Goal: Task Accomplishment & Management: Use online tool/utility

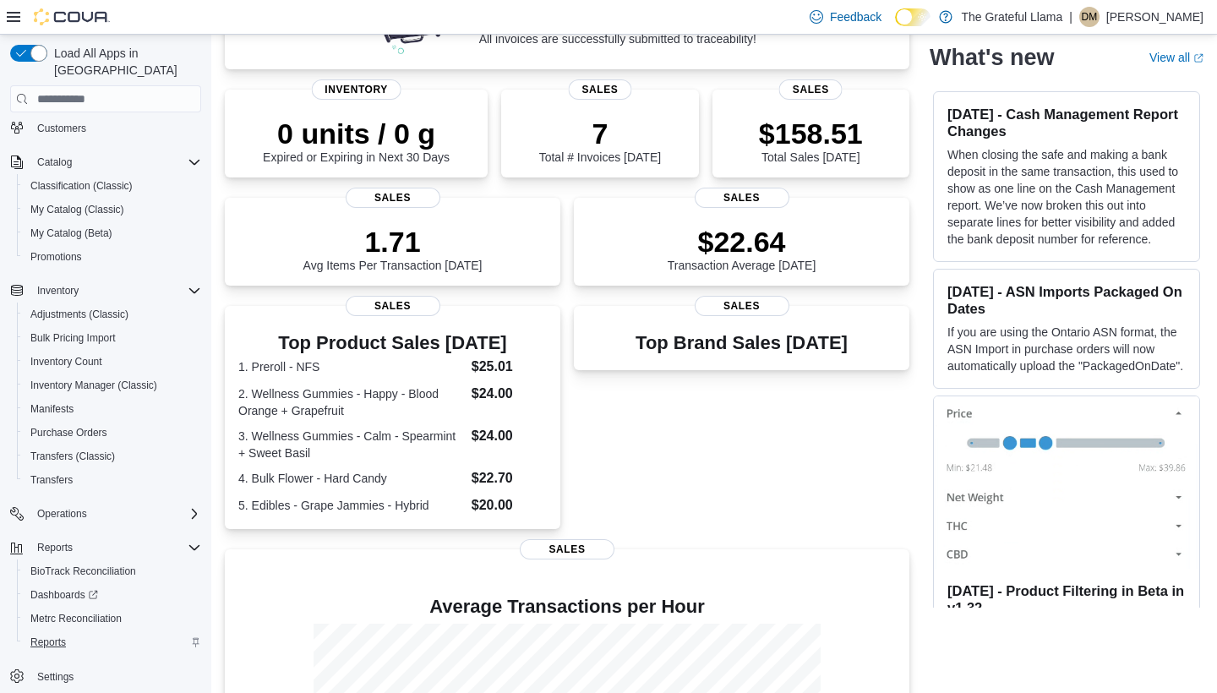
scroll to position [76, 0]
click at [62, 636] on span "Reports" at bounding box center [47, 643] width 35 height 14
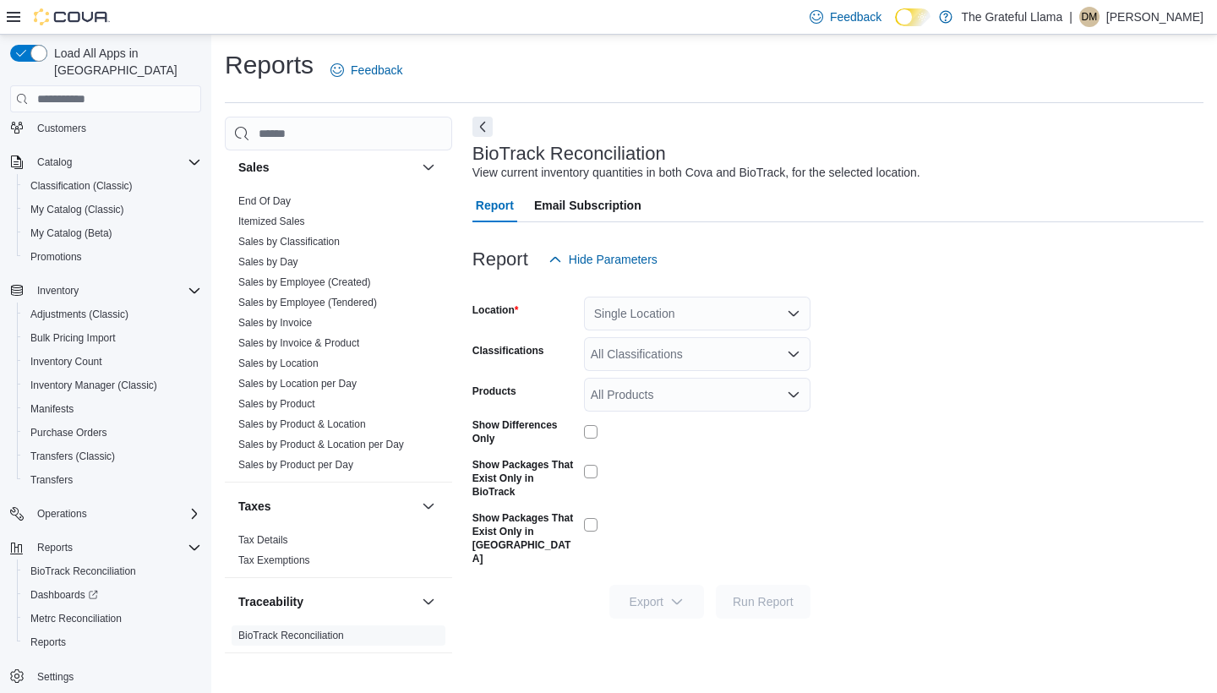
scroll to position [1185, 0]
click at [295, 266] on link "Sales by Day" at bounding box center [268, 262] width 60 height 12
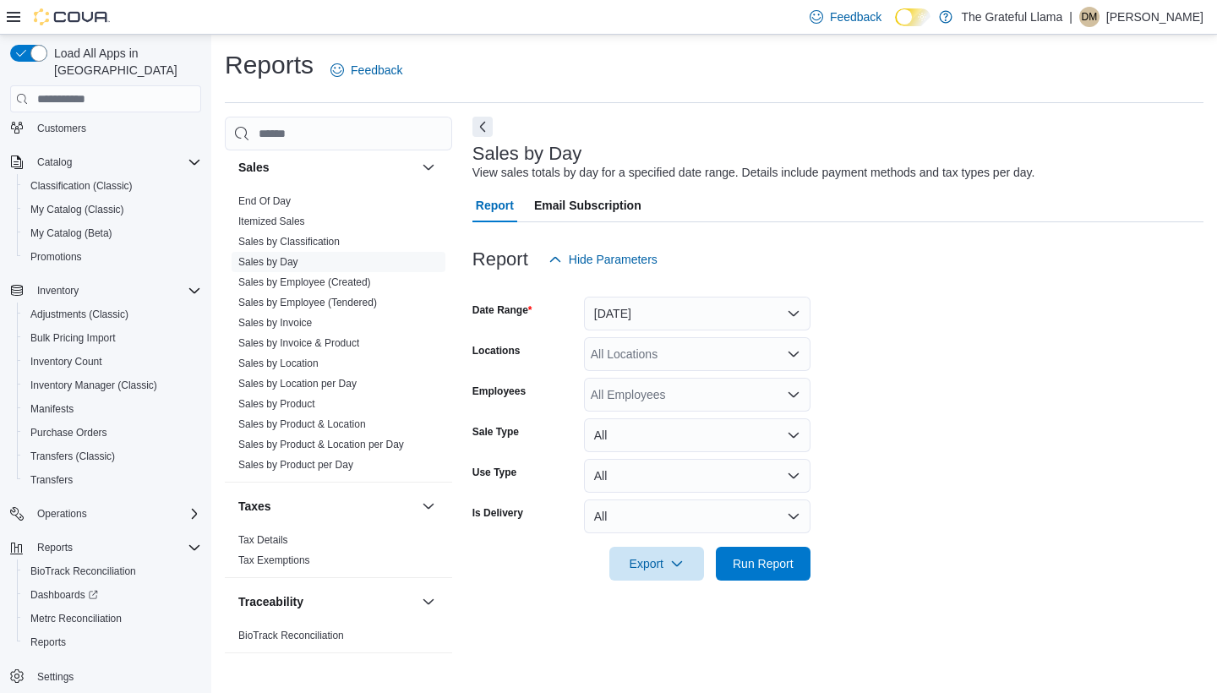
click at [739, 297] on button "[DATE]" at bounding box center [697, 314] width 227 height 34
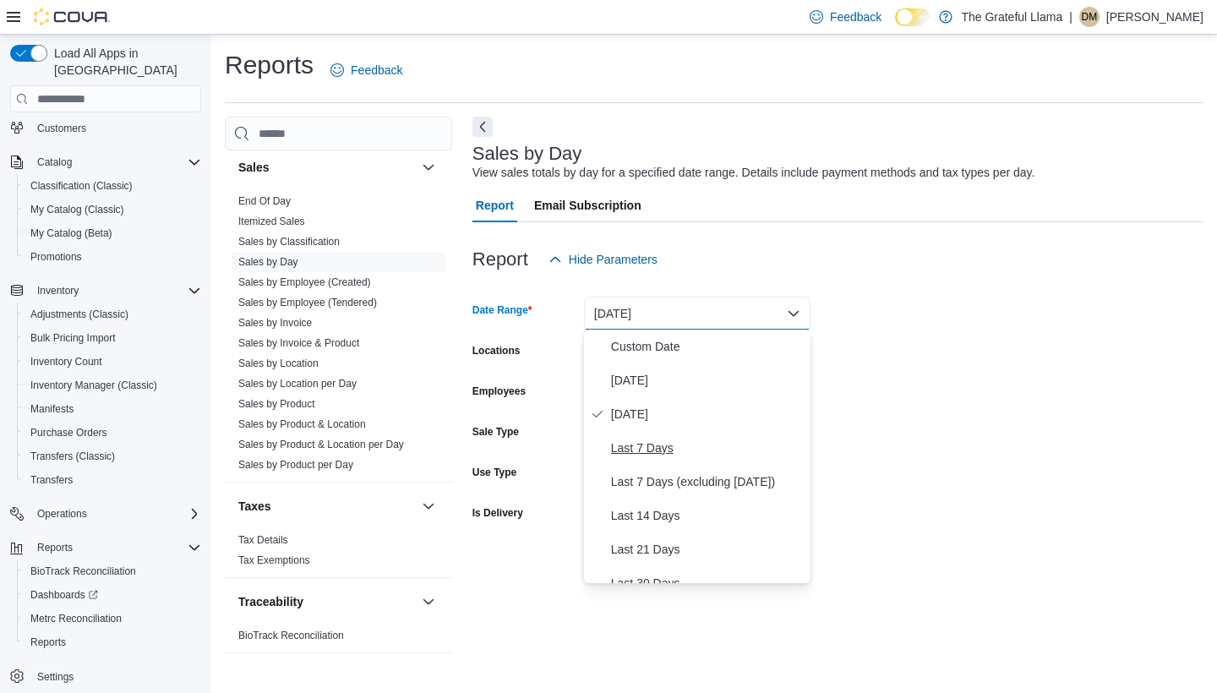
click at [691, 444] on span "Last 7 Days" at bounding box center [707, 448] width 193 height 20
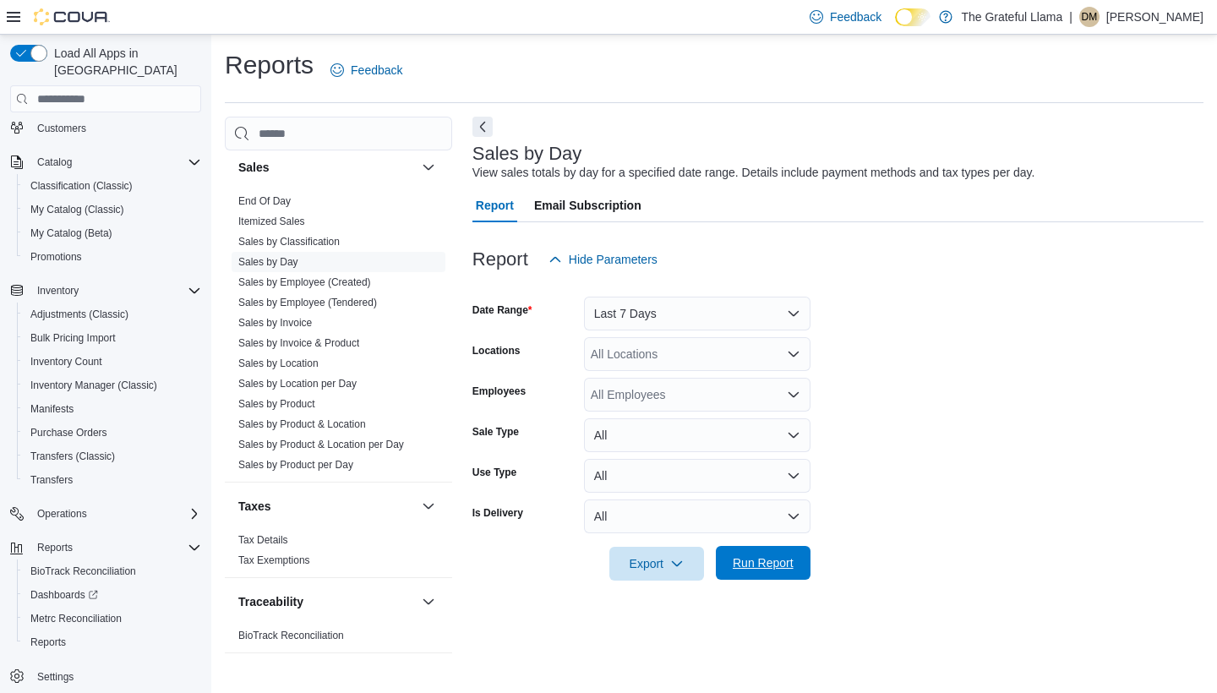
click at [771, 549] on span "Run Report" at bounding box center [763, 563] width 74 height 34
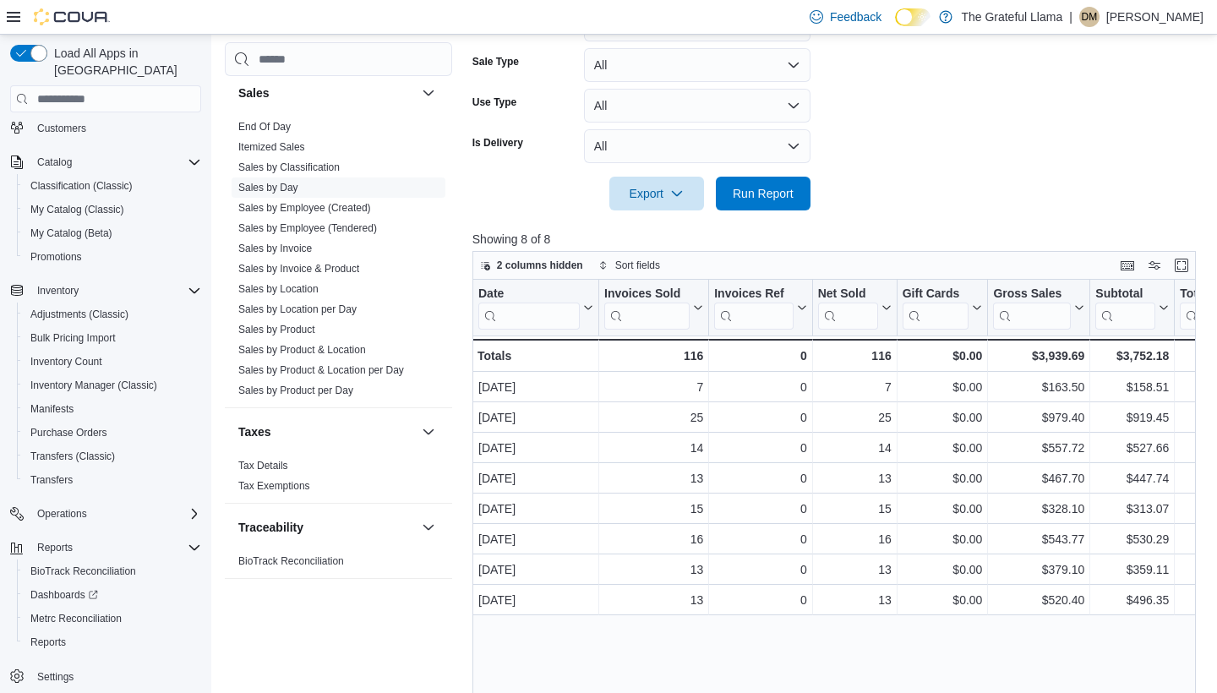
scroll to position [414, 0]
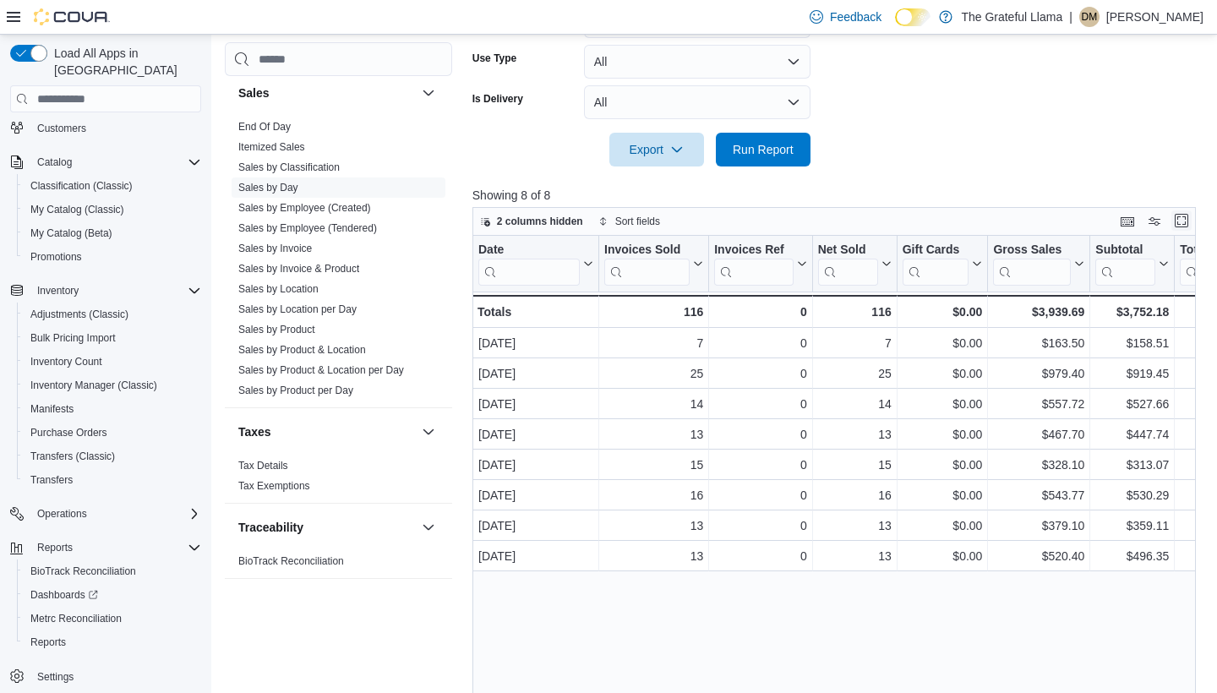
click at [1176, 229] on button "Enter fullscreen" at bounding box center [1181, 220] width 20 height 20
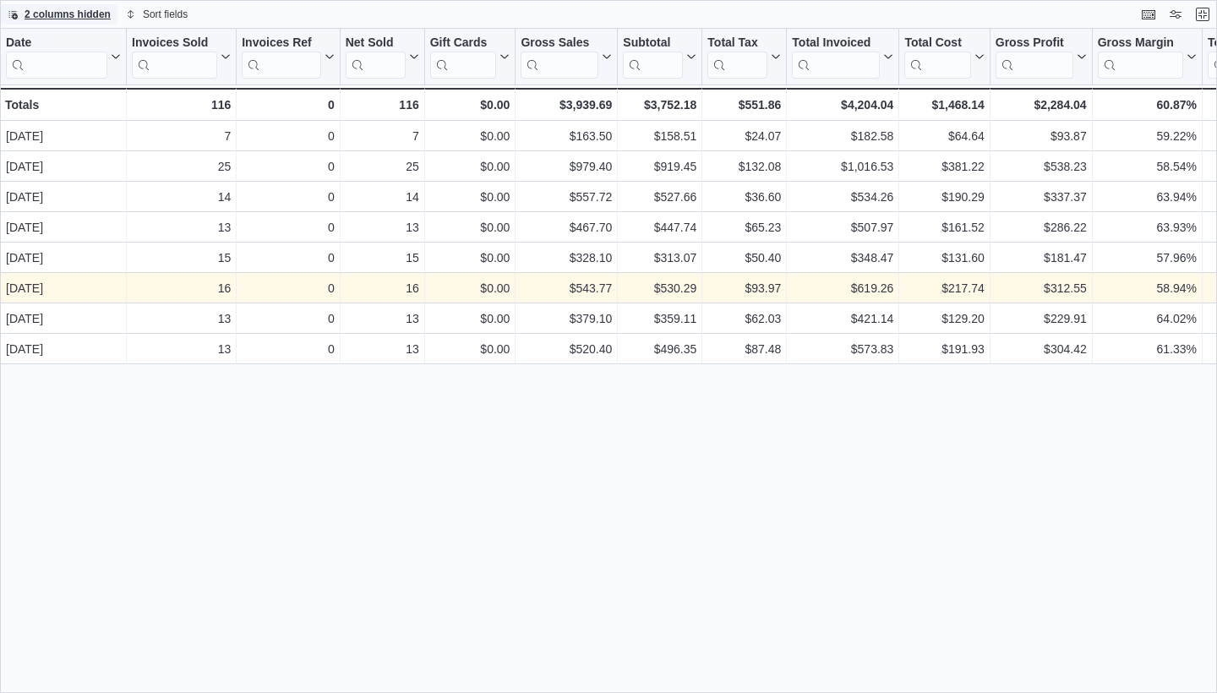
scroll to position [0, 0]
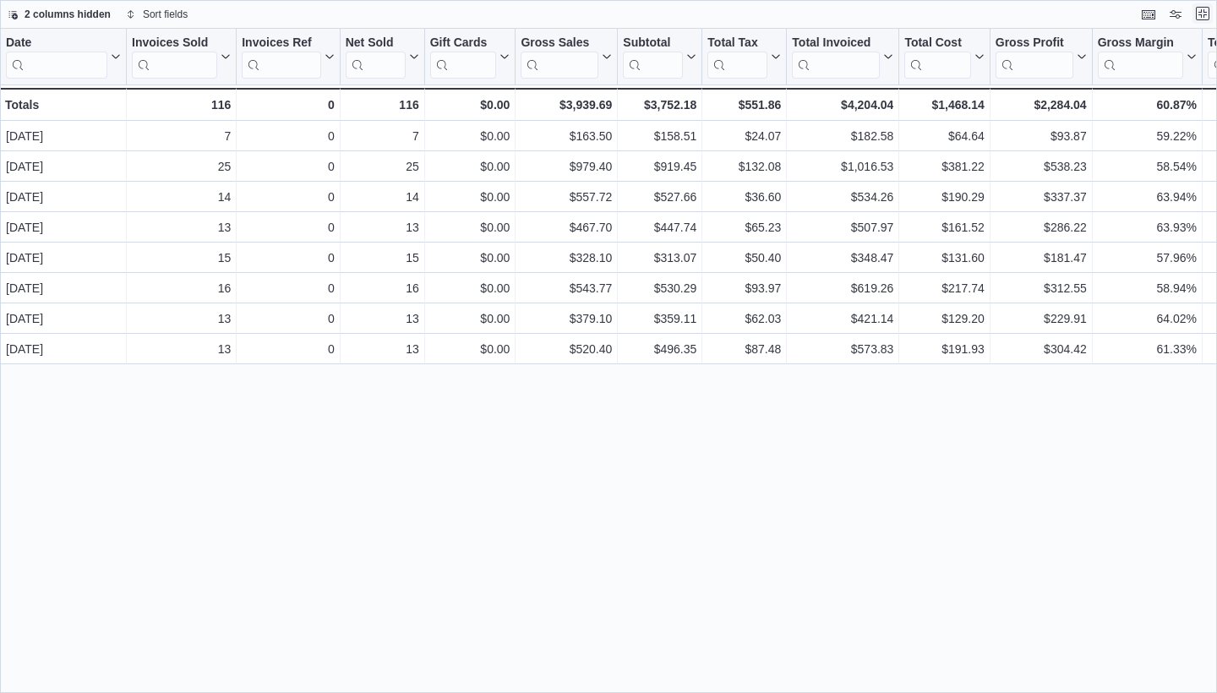
click at [1197, 18] on button "Exit fullscreen" at bounding box center [1203, 13] width 20 height 20
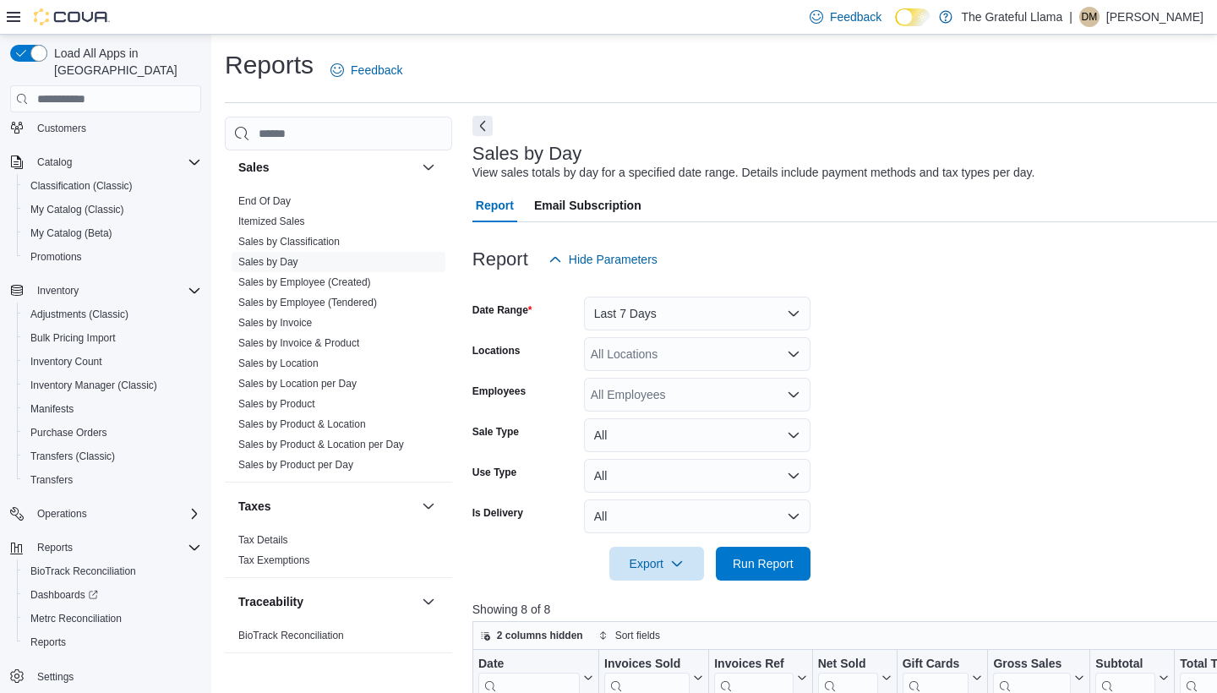
click at [478, 131] on button "Next" at bounding box center [482, 126] width 20 height 20
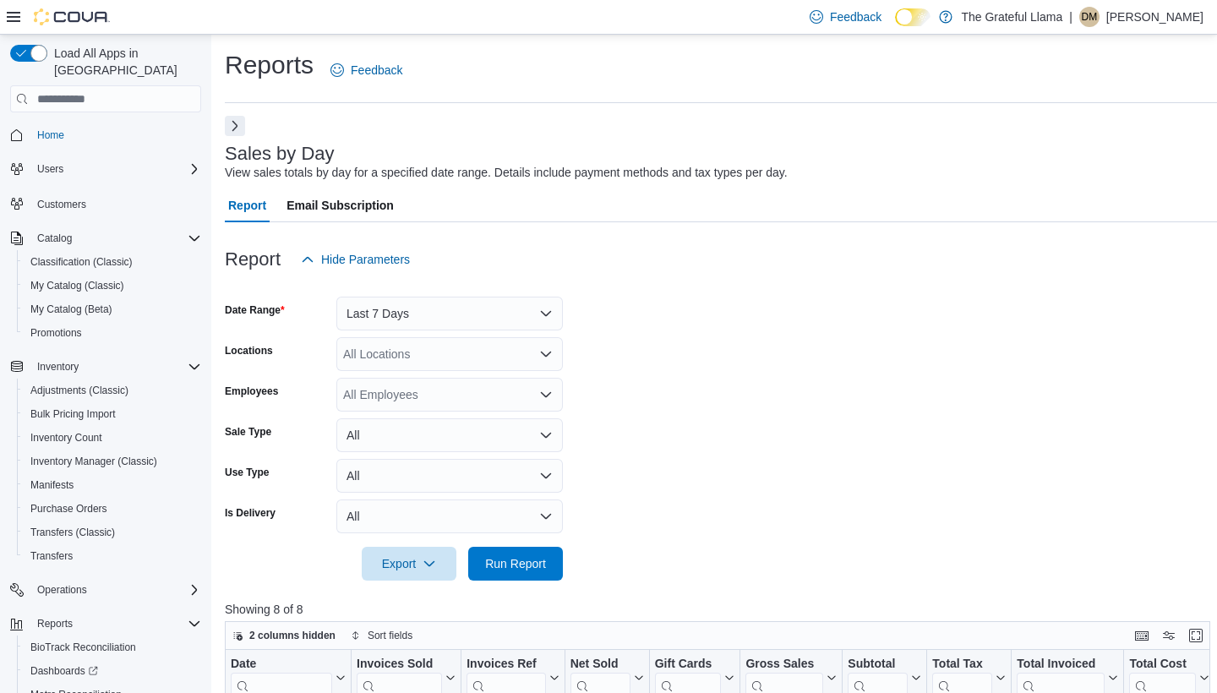
click at [241, 130] on button "Next" at bounding box center [235, 126] width 20 height 20
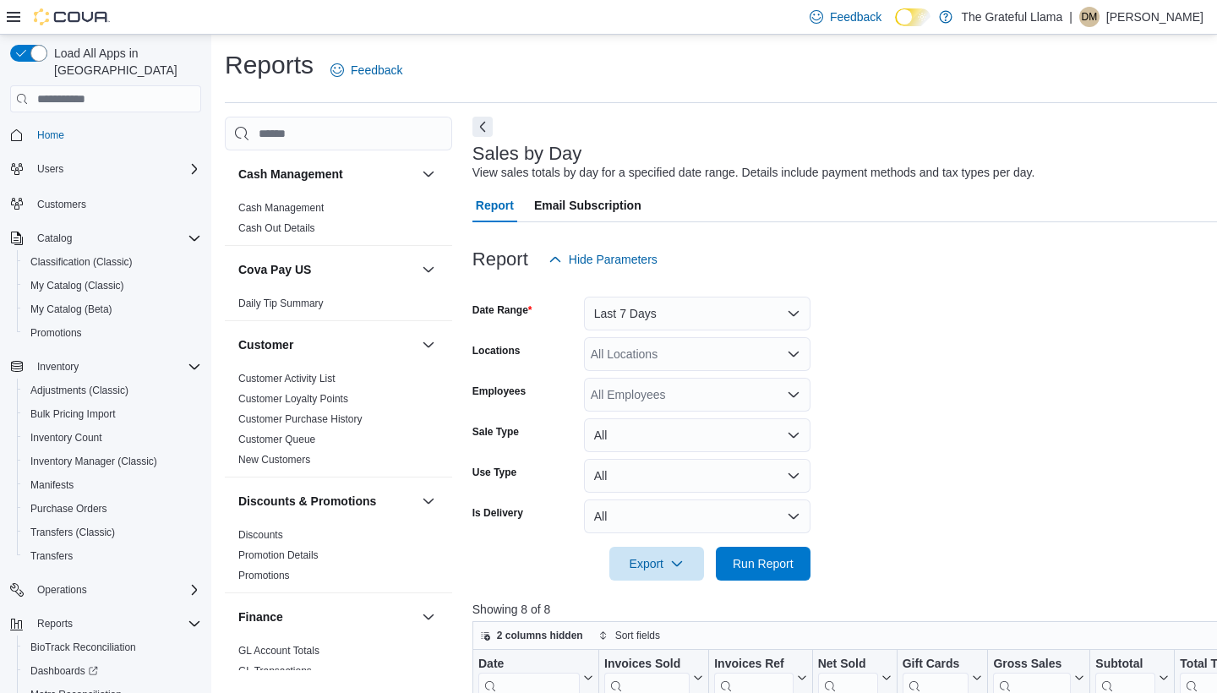
click at [76, 128] on span "Home" at bounding box center [115, 134] width 171 height 21
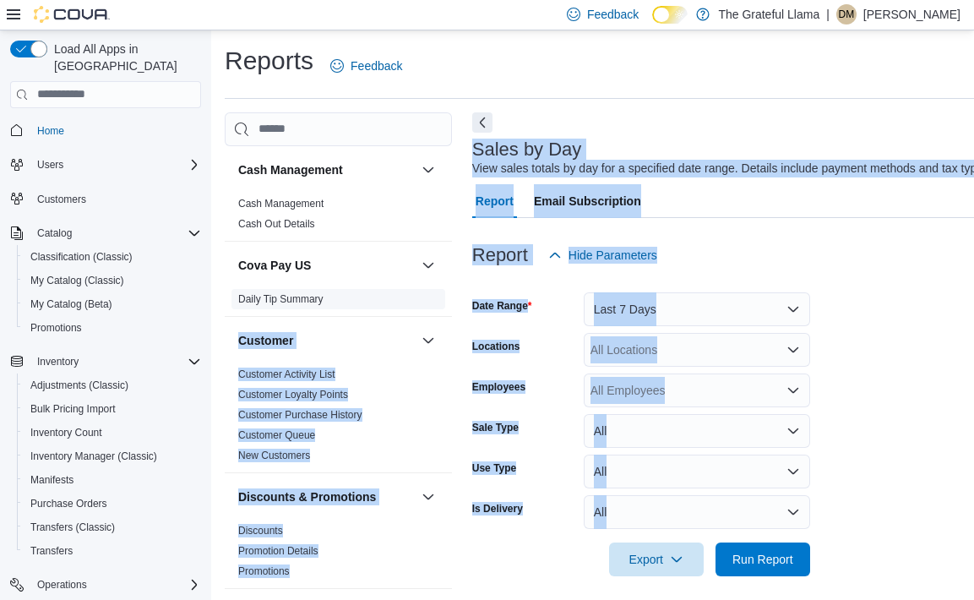
drag, startPoint x: 538, startPoint y: 540, endPoint x: 445, endPoint y: 293, distance: 263.7
click at [445, 293] on div "Cash Management Cash Management Cash Out Details Cova Pay US Daily Tip Summary …" at bounding box center [698, 604] width 947 height 985
click at [784, 265] on div "Report Hide Parameters" at bounding box center [822, 255] width 700 height 34
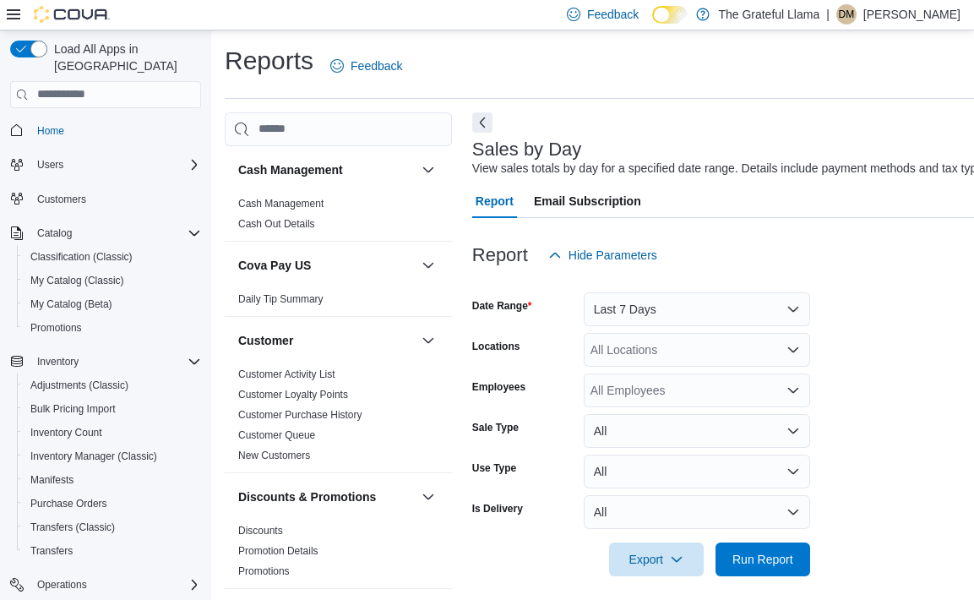
click at [886, 377] on form "Date Range Last 7 Days Locations All Locations Employees All Employees Sale Typ…" at bounding box center [822, 424] width 700 height 304
